Goal: Task Accomplishment & Management: Use online tool/utility

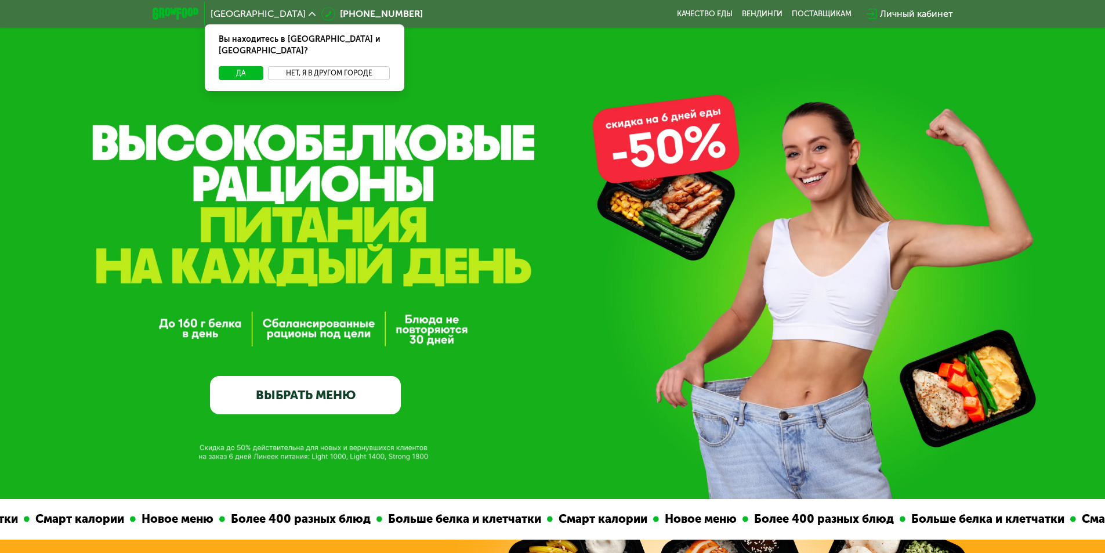
click at [326, 66] on button "Нет, я в другом городе" at bounding box center [329, 73] width 122 height 14
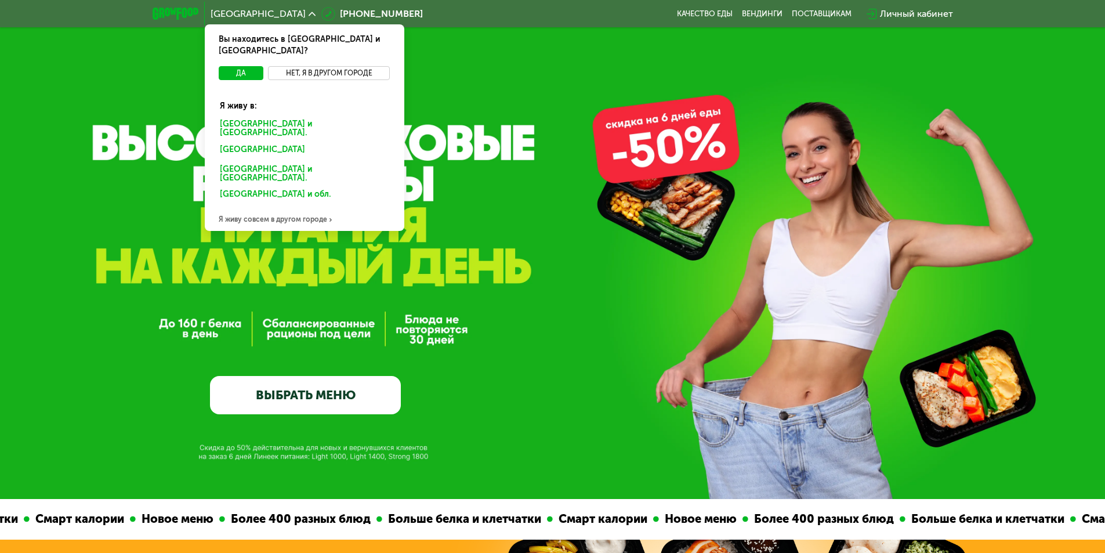
click at [310, 66] on button "Нет, я в другом городе" at bounding box center [329, 73] width 122 height 14
click at [264, 117] on div "[GEOGRAPHIC_DATA] и [GEOGRAPHIC_DATA]." at bounding box center [305, 129] width 186 height 24
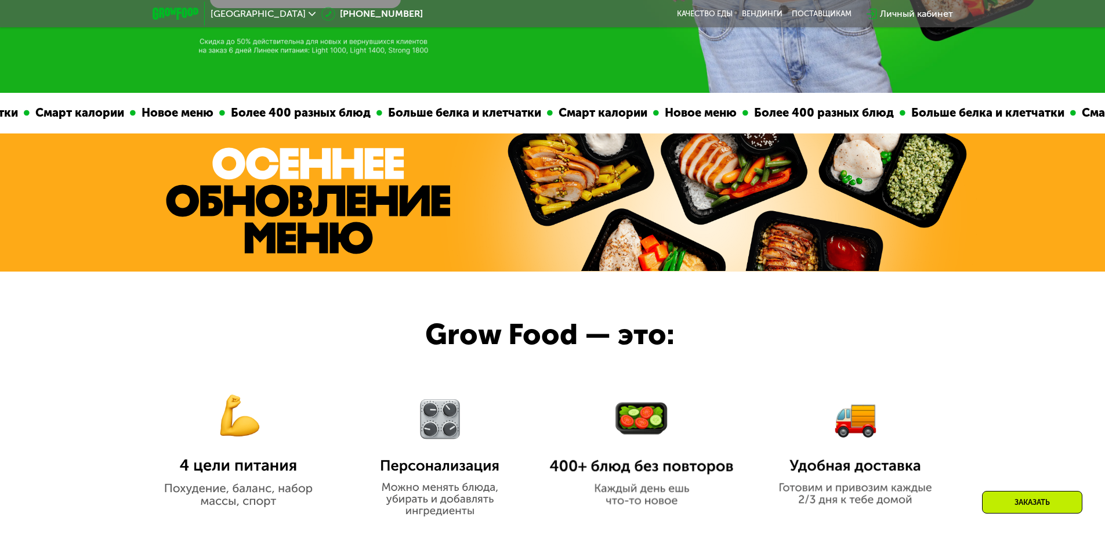
scroll to position [522, 0]
